Goal: Task Accomplishment & Management: Use online tool/utility

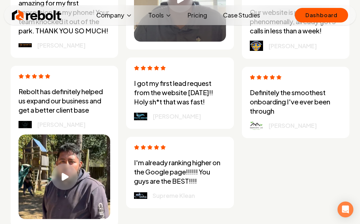
scroll to position [1889, 0]
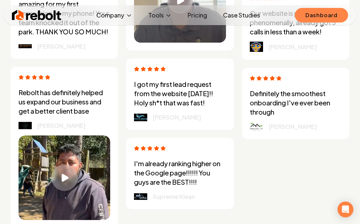
click at [330, 16] on link "Dashboard" at bounding box center [321, 15] width 53 height 15
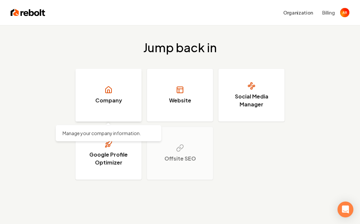
click at [111, 106] on link "Company" at bounding box center [108, 95] width 66 height 53
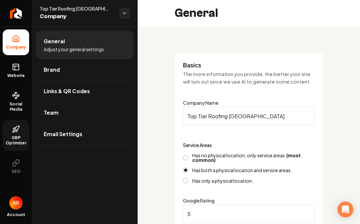
click at [21, 135] on span "GBP Optimizer" at bounding box center [16, 140] width 26 height 11
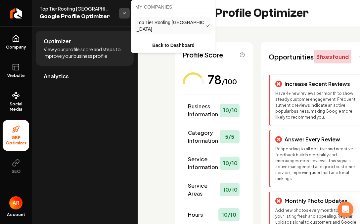
click at [126, 13] on html "Company Website Social Media GBP Optimizer SEO Account Top Tier Roofing [GEOGRA…" at bounding box center [180, 112] width 360 height 224
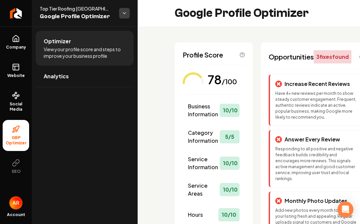
click at [126, 13] on html "Company Website Social Media GBP Optimizer SEO Account Top Tier Roofing [GEOGRA…" at bounding box center [180, 112] width 360 height 224
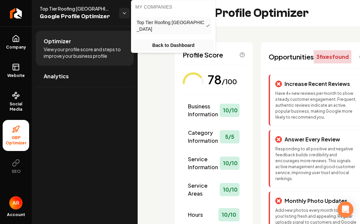
click at [176, 39] on link "Back to Dashboard" at bounding box center [173, 45] width 81 height 12
